Goal: Book appointment/travel/reservation

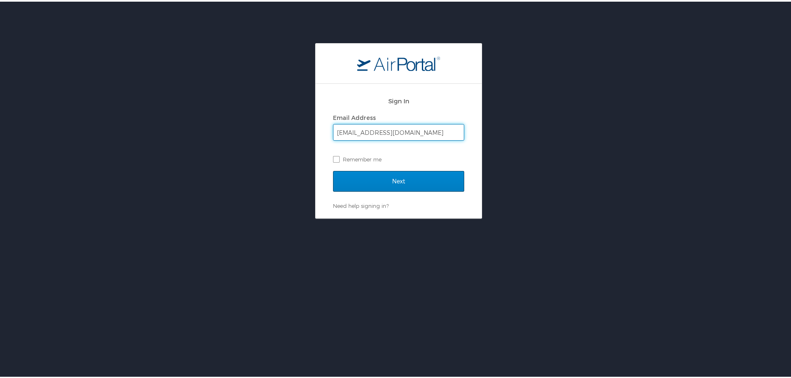
type input "[EMAIL_ADDRESS][DOMAIN_NAME]"
click at [398, 172] on input "Next" at bounding box center [398, 180] width 131 height 21
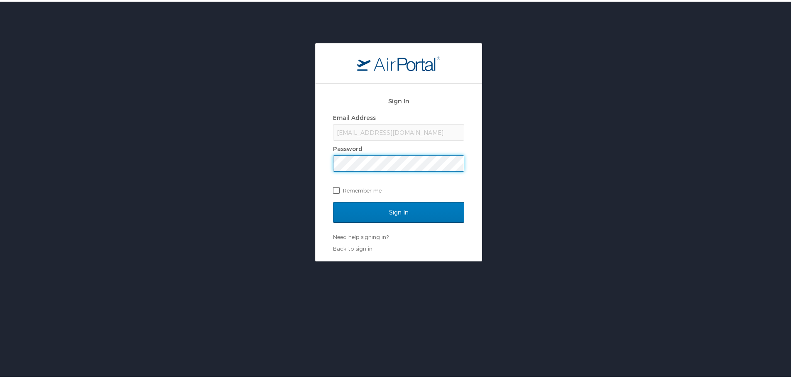
click at [334, 187] on label "Remember me" at bounding box center [398, 189] width 131 height 12
click at [334, 187] on input "Remember me" at bounding box center [335, 188] width 5 height 5
checkbox input "true"
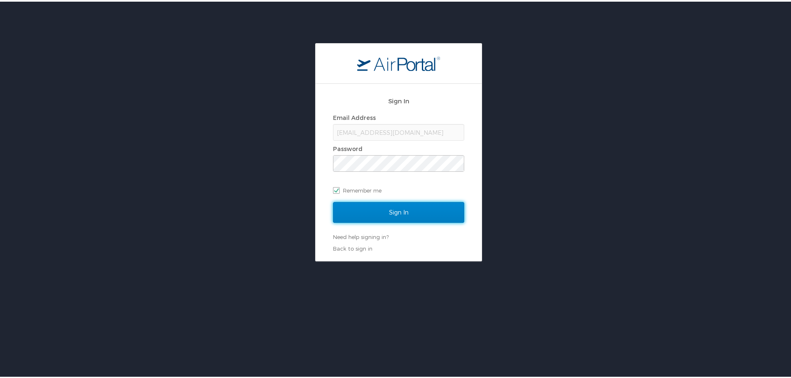
click at [364, 213] on input "Sign In" at bounding box center [398, 211] width 131 height 21
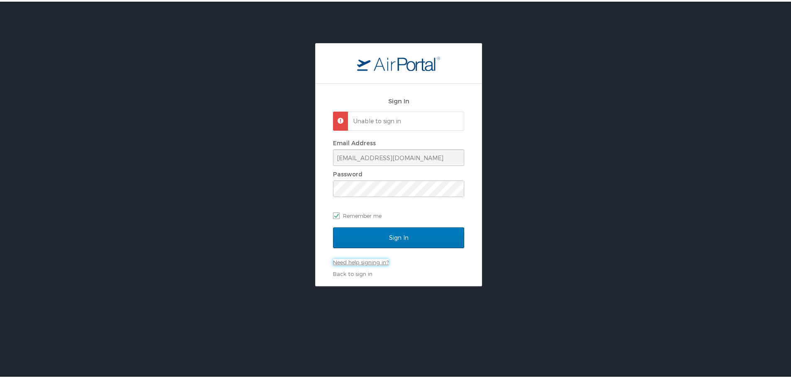
click at [349, 261] on link "Need help signing in?" at bounding box center [361, 261] width 56 height 7
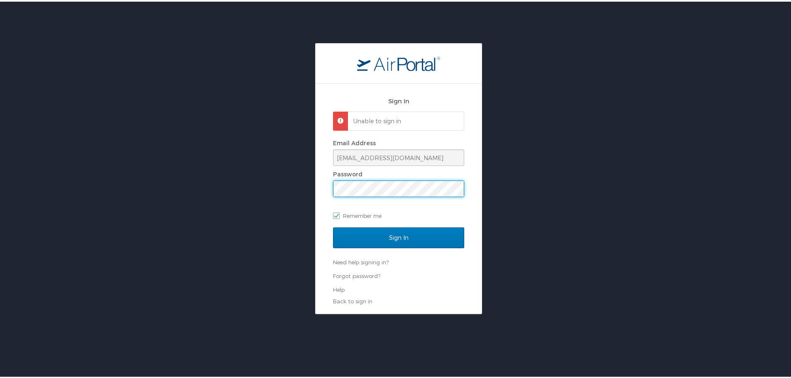
click at [326, 191] on div "Sign In Unable to sign in Email Address rdalto@dcc.edu Password Remember me Sig…" at bounding box center [399, 197] width 166 height 230
click at [333, 226] on input "Sign In" at bounding box center [398, 236] width 131 height 21
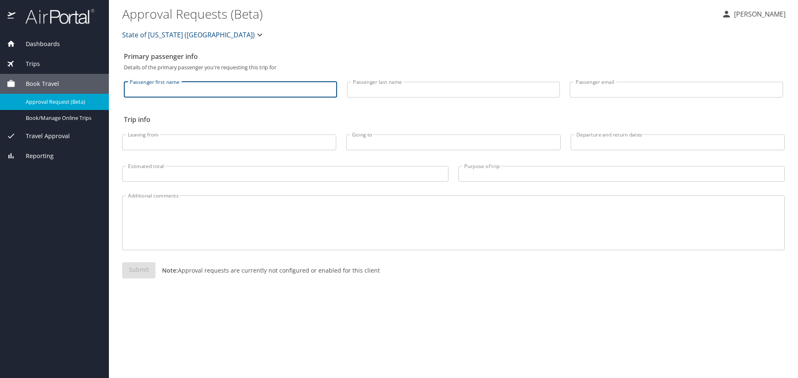
click at [140, 93] on input "Passenger first name" at bounding box center [230, 90] width 213 height 16
type input "Renee"
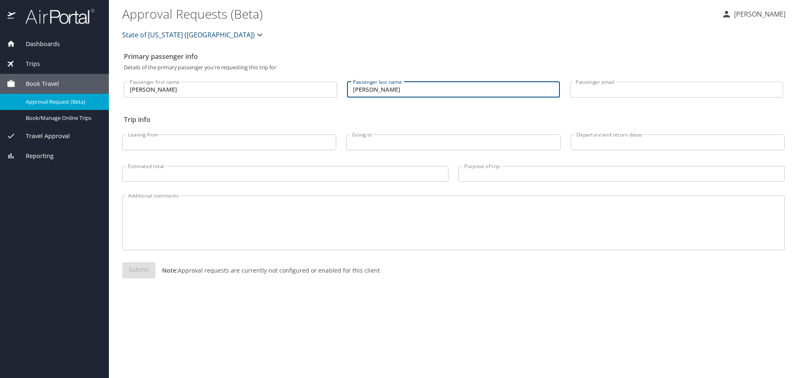
type input "Dalton"
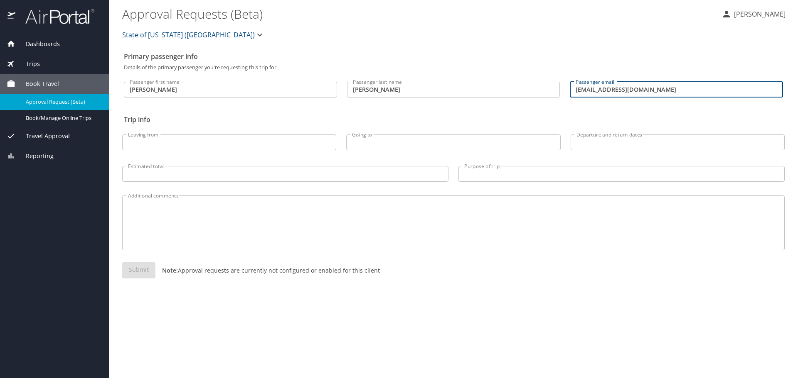
type input "rdalto@dcc.edu"
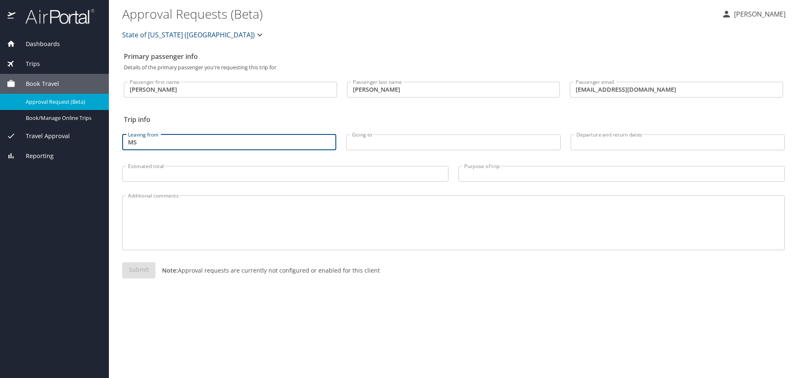
type input "M"
type input "New Orleans, LA"
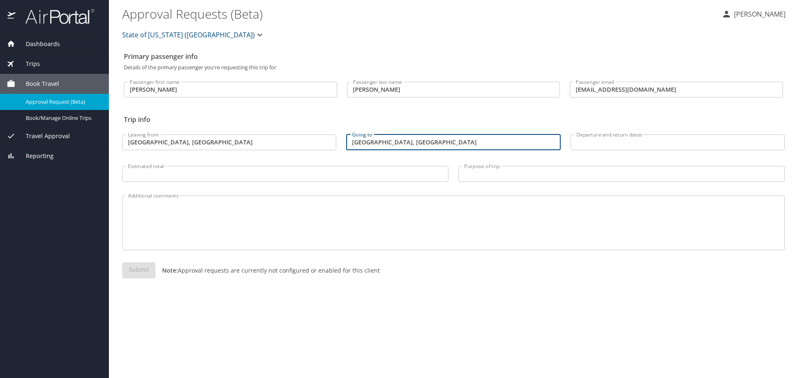
type input "Las Vegas, NV"
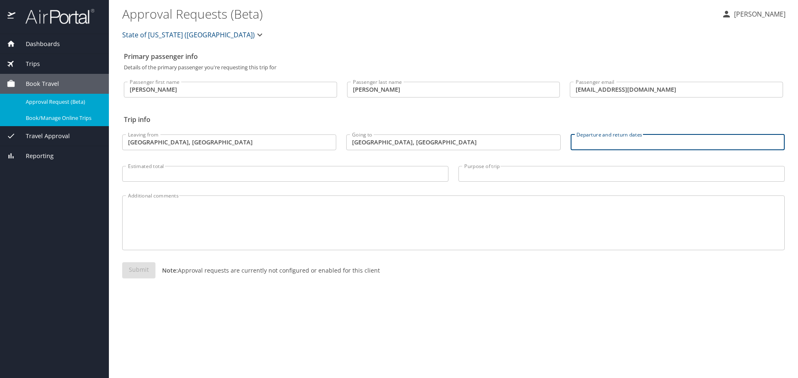
click at [37, 116] on span "Book/Manage Online Trips" at bounding box center [62, 118] width 73 height 8
